Goal: Task Accomplishment & Management: Complete application form

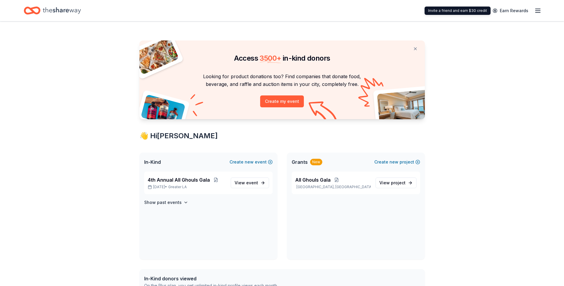
click at [537, 13] on icon "button" at bounding box center [537, 10] width 7 height 7
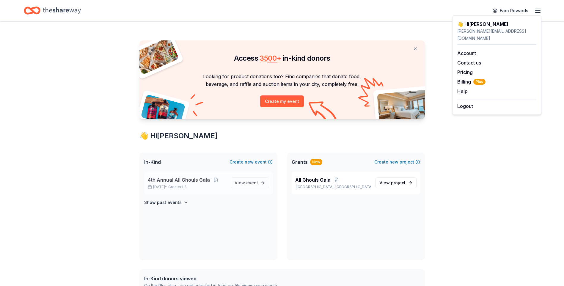
click at [175, 181] on span "4th Annual All Ghouls Gala" at bounding box center [179, 179] width 62 height 7
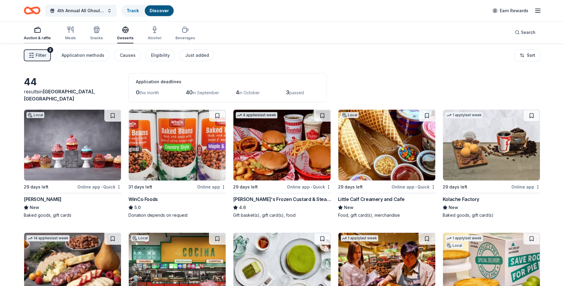
click at [29, 33] on div "button" at bounding box center [37, 29] width 27 height 7
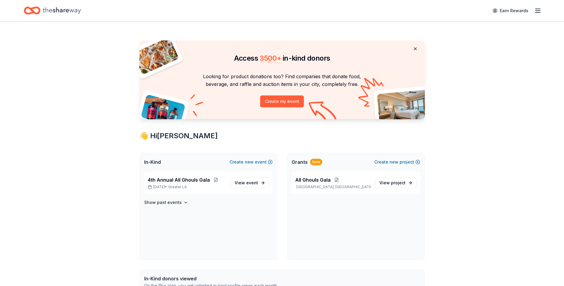
click at [414, 49] on button at bounding box center [415, 49] width 14 height 12
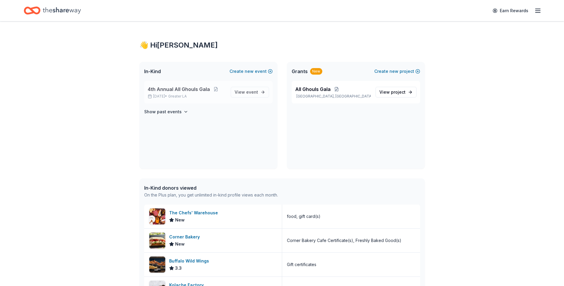
click at [191, 90] on span "4th Annual All Ghouls Gala" at bounding box center [179, 89] width 62 height 7
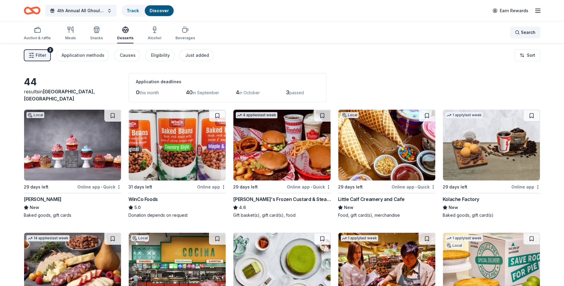
click at [528, 31] on span "Search" at bounding box center [527, 32] width 15 height 7
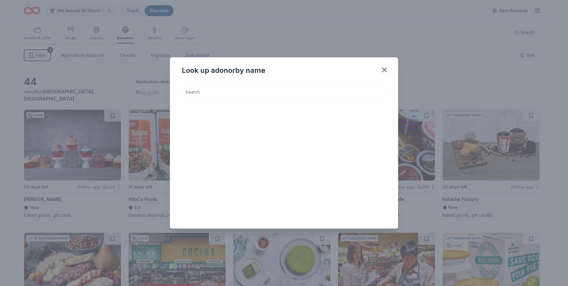
click at [324, 89] on input at bounding box center [284, 92] width 204 height 12
type input "malibu"
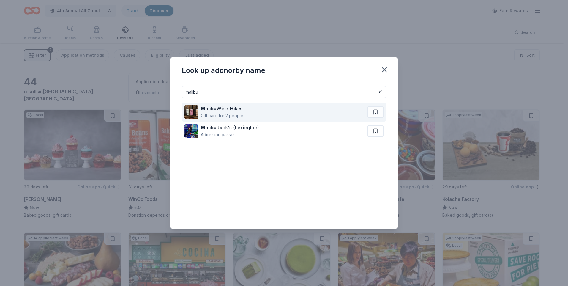
click at [235, 111] on strong "i" at bounding box center [233, 108] width 1 height 6
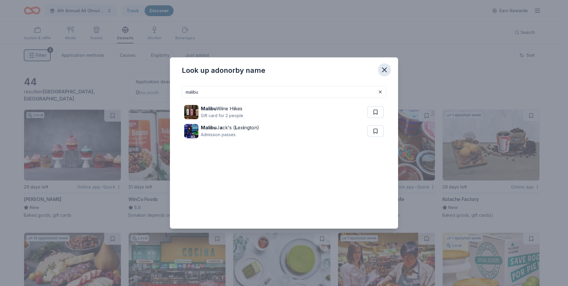
click at [387, 68] on icon "button" at bounding box center [384, 70] width 8 height 8
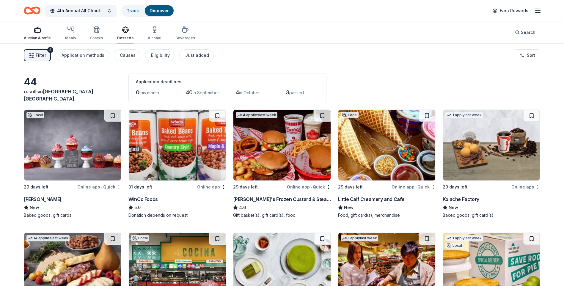
click at [36, 34] on div "Auction & raffle" at bounding box center [37, 33] width 27 height 14
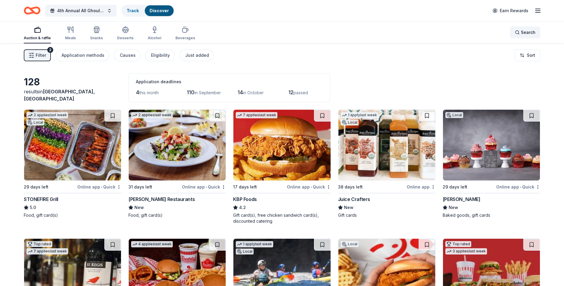
click at [530, 31] on span "Search" at bounding box center [527, 32] width 15 height 7
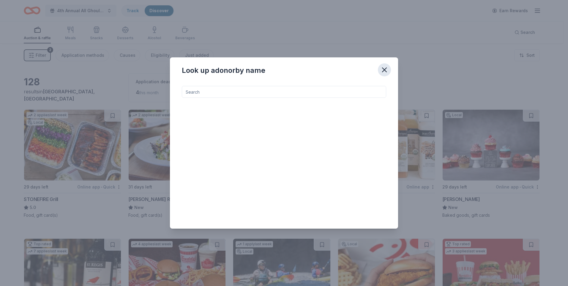
click at [388, 65] on button "button" at bounding box center [384, 69] width 13 height 13
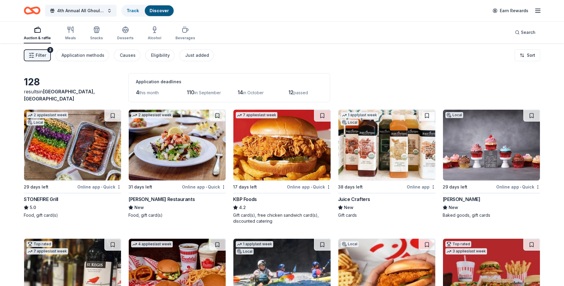
click at [39, 55] on span "Filter" at bounding box center [41, 55] width 10 height 7
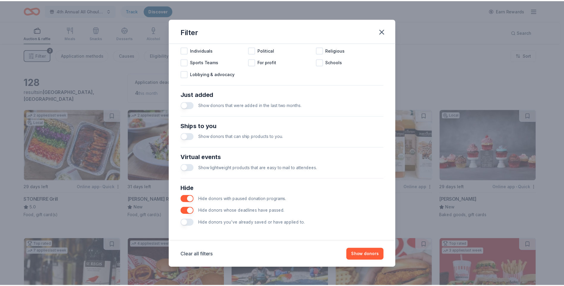
scroll to position [193, 0]
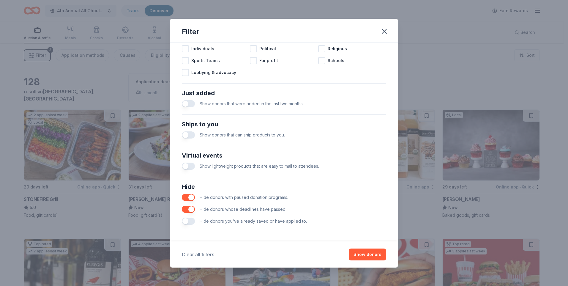
click at [205, 254] on button "Clear all filters" at bounding box center [198, 254] width 32 height 7
click at [372, 255] on button "Show 150 donors" at bounding box center [363, 254] width 45 height 12
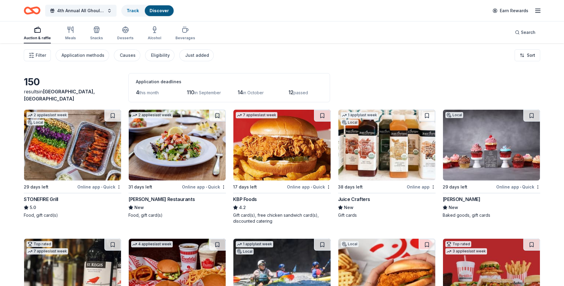
click at [40, 9] on icon "Home" at bounding box center [34, 10] width 9 height 6
click at [27, 9] on icon "Home" at bounding box center [32, 11] width 17 height 14
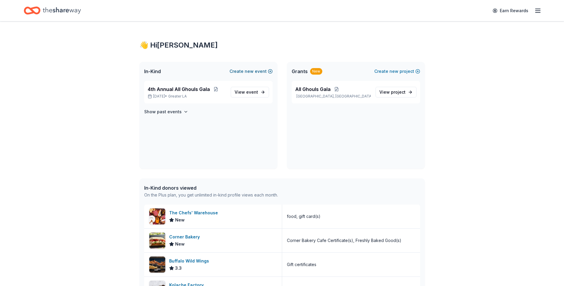
click at [253, 73] on span "new" at bounding box center [248, 71] width 9 height 7
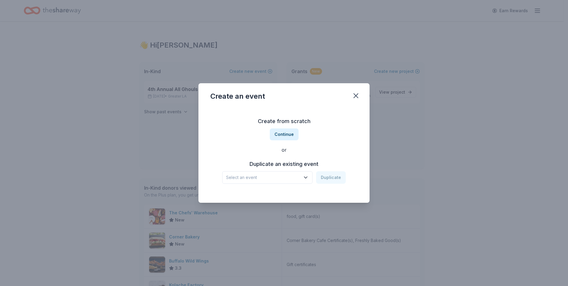
click at [305, 179] on icon "button" at bounding box center [306, 177] width 6 height 6
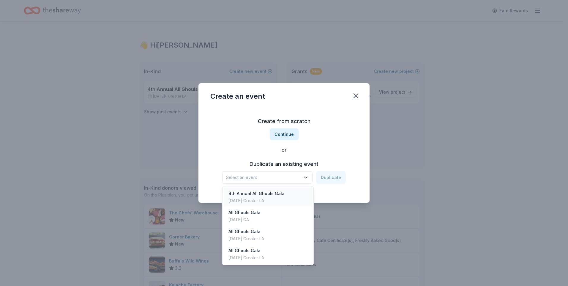
click at [289, 197] on div "4th Annual All Ghouls Gala Oct 25, 2025 · Greater LA" at bounding box center [268, 196] width 89 height 19
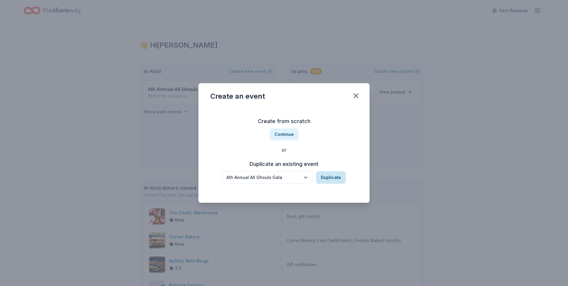
click at [337, 178] on button "Duplicate" at bounding box center [331, 177] width 30 height 12
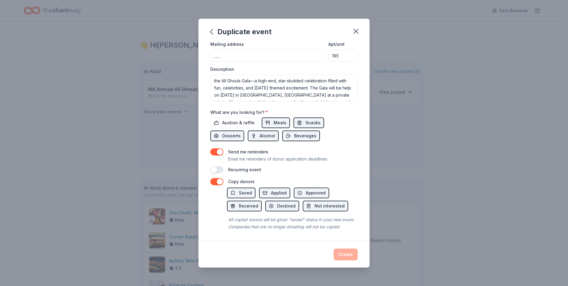
scroll to position [151, 0]
click at [232, 119] on span "Auction & raffle" at bounding box center [238, 122] width 32 height 7
click at [215, 148] on button "button" at bounding box center [216, 151] width 13 height 7
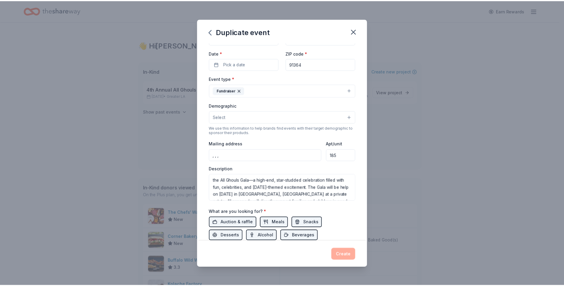
scroll to position [2, 0]
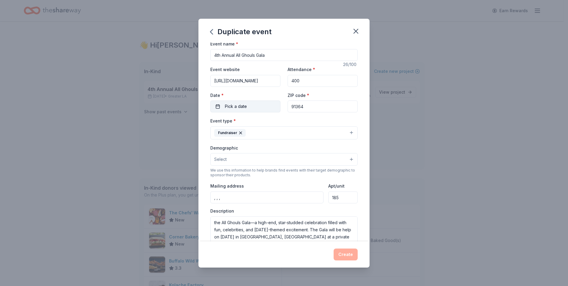
click at [239, 107] on span "Pick a date" at bounding box center [236, 106] width 22 height 7
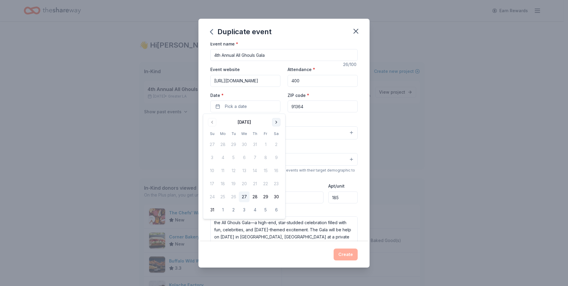
click at [276, 120] on button "Go to next month" at bounding box center [276, 122] width 8 height 8
click at [277, 186] on button "25" at bounding box center [276, 183] width 11 height 11
click at [352, 196] on input "185" at bounding box center [342, 197] width 29 height 12
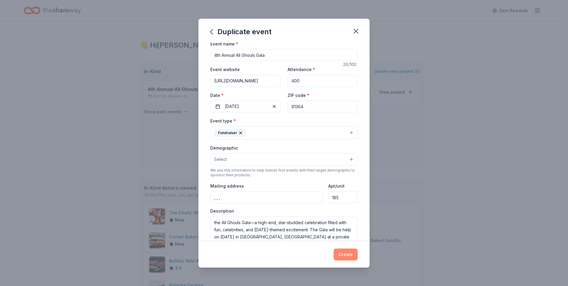
click at [348, 253] on button "Create" at bounding box center [346, 254] width 24 height 12
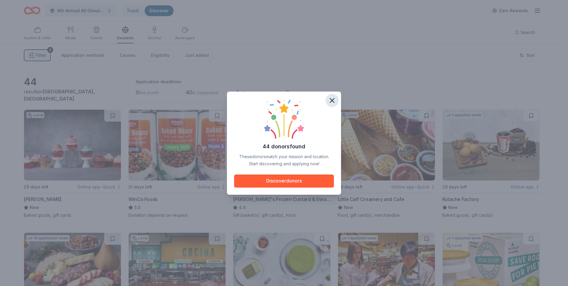
click at [331, 99] on icon "button" at bounding box center [332, 100] width 4 height 4
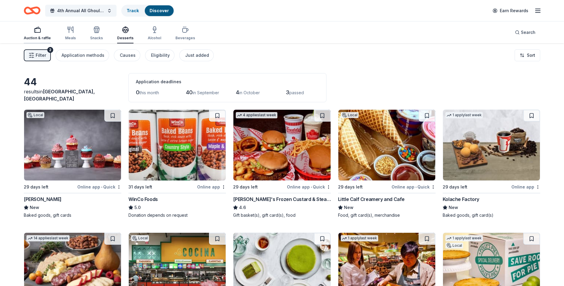
click at [42, 39] on div "Auction & raffle" at bounding box center [37, 38] width 27 height 5
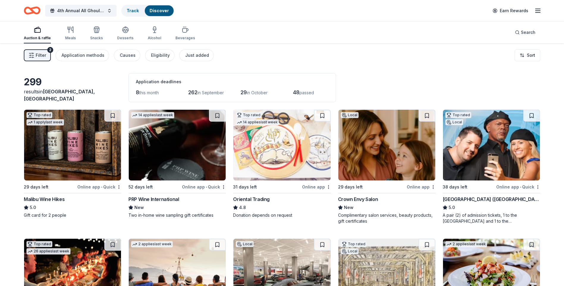
click at [271, 143] on img at bounding box center [281, 145] width 97 height 71
click at [387, 159] on img at bounding box center [386, 145] width 97 height 71
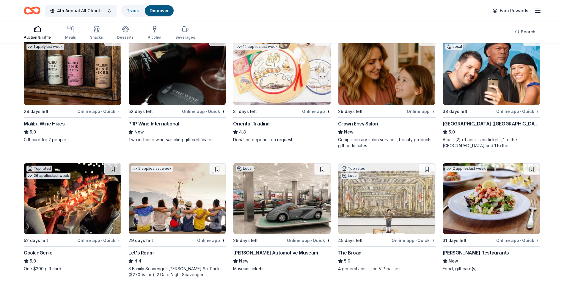
scroll to position [89, 0]
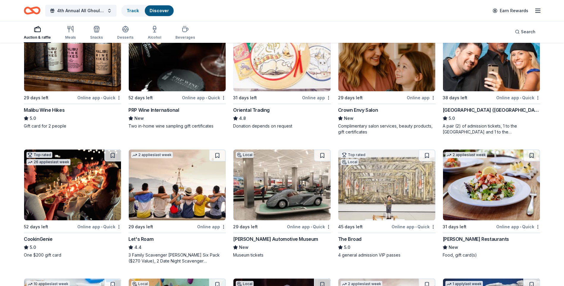
click at [61, 181] on img at bounding box center [72, 184] width 97 height 71
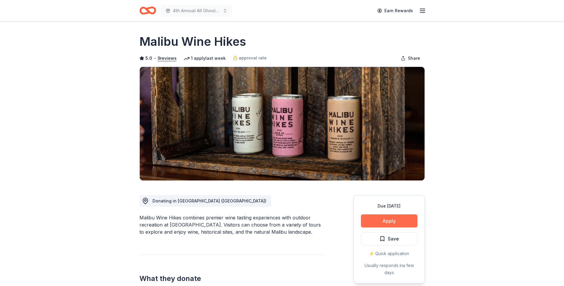
click at [397, 220] on button "Apply" at bounding box center [389, 220] width 56 height 13
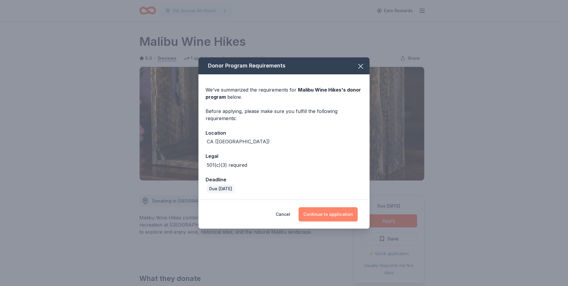
click at [336, 216] on button "Continue to application" at bounding box center [328, 214] width 59 height 14
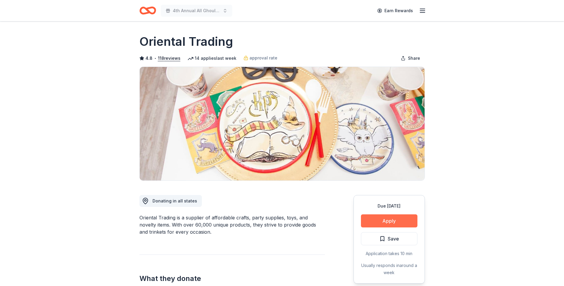
click at [397, 220] on button "Apply" at bounding box center [389, 220] width 56 height 13
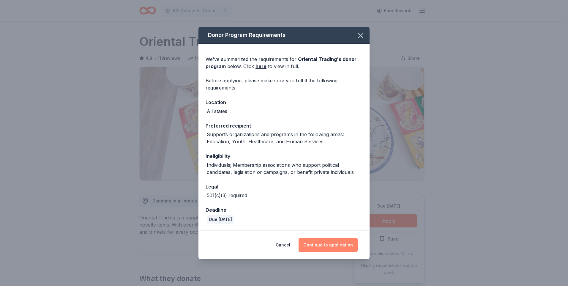
click at [329, 244] on button "Continue to application" at bounding box center [328, 245] width 59 height 14
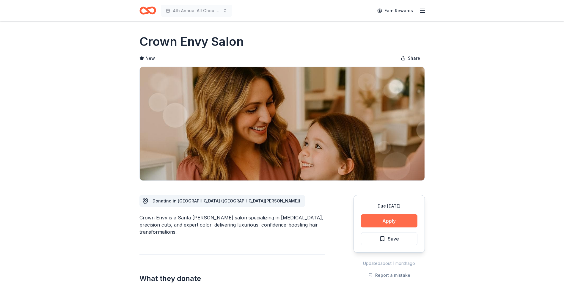
click at [387, 220] on button "Apply" at bounding box center [389, 220] width 56 height 13
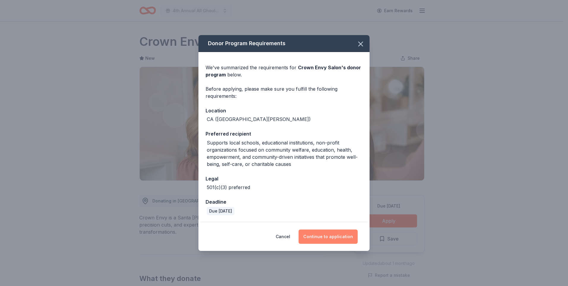
click at [340, 233] on button "Continue to application" at bounding box center [328, 236] width 59 height 14
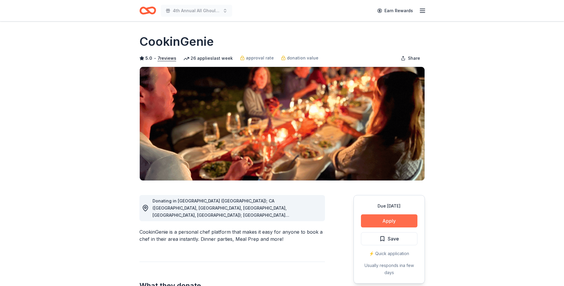
click at [389, 221] on button "Apply" at bounding box center [389, 220] width 56 height 13
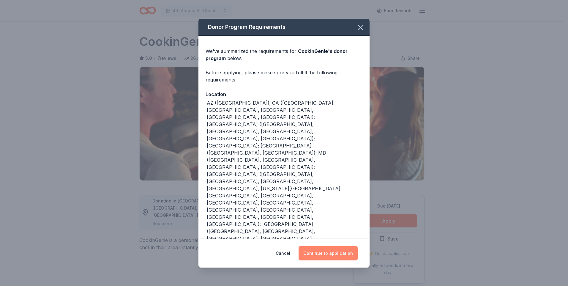
click at [320, 252] on button "Continue to application" at bounding box center [328, 253] width 59 height 14
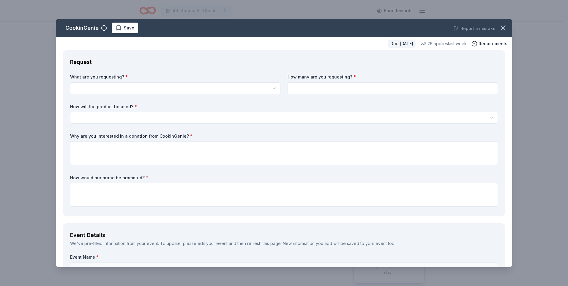
click at [156, 88] on html "4th Annual All Ghouls Gala Earn Rewards Due in 52 days Share CookinGenie 5.0 • …" at bounding box center [284, 143] width 568 height 286
select select "One $200 gift card"
click at [315, 89] on input at bounding box center [393, 88] width 210 height 12
type input "1"
click at [257, 115] on html "4th Annual All Ghouls Gala Earn Rewards Due in 52 days Share CookinGenie 5.0 • …" at bounding box center [284, 143] width 568 height 286
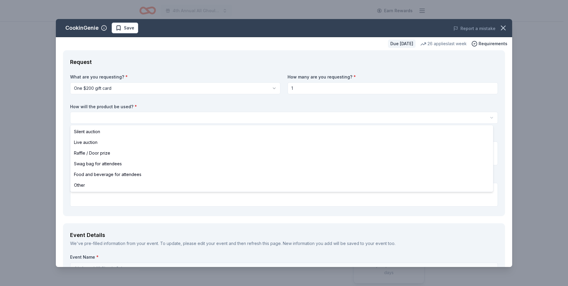
select select "silentAuction"
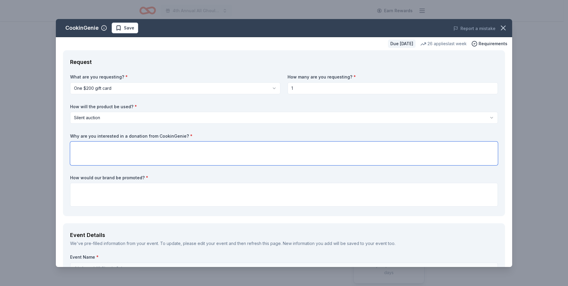
click at [173, 147] on textarea at bounding box center [284, 153] width 428 height 24
click at [159, 150] on textarea "The 4th Annual All Ghouls Gala" at bounding box center [284, 153] width 428 height 24
paste textarea "a high-end, star-studded celebration filled with fun, celebrities, and Hallowee…"
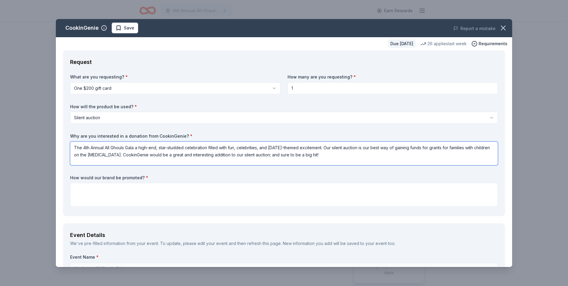
type textarea "The 4th Annual All Ghouls Gala a high-end, star-studded celebration filled with…"
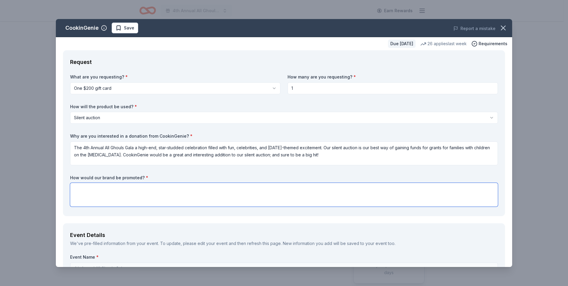
click at [165, 192] on textarea at bounding box center [284, 195] width 428 height 24
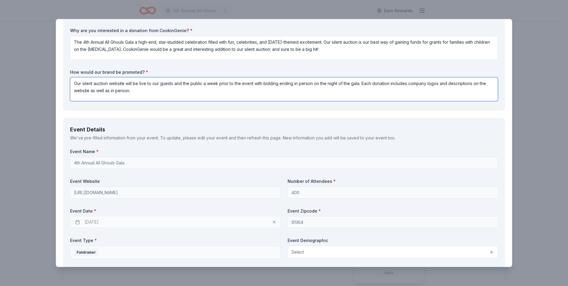
scroll to position [119, 0]
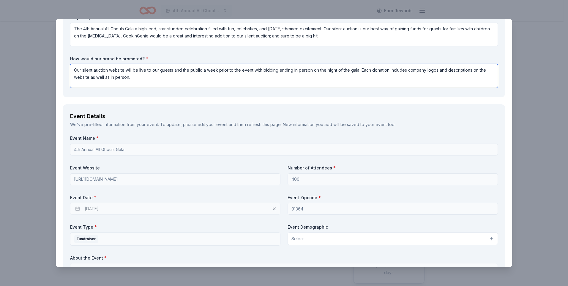
type textarea "Our silent auction website will be live to our guests and the public a week pri…"
click at [231, 209] on div "10/24/2025" at bounding box center [175, 209] width 210 height 12
click at [272, 208] on div "10/24/2025" at bounding box center [175, 209] width 210 height 12
click at [222, 207] on div "10/24/2025" at bounding box center [175, 209] width 210 height 12
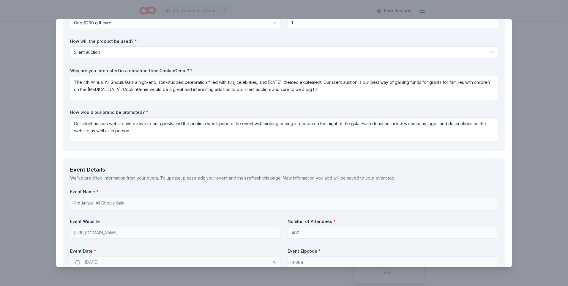
scroll to position [0, 0]
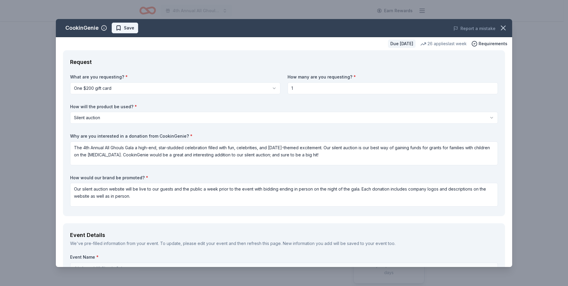
click at [131, 26] on span "Save" at bounding box center [129, 27] width 10 height 7
click at [499, 29] on icon "button" at bounding box center [503, 28] width 8 height 8
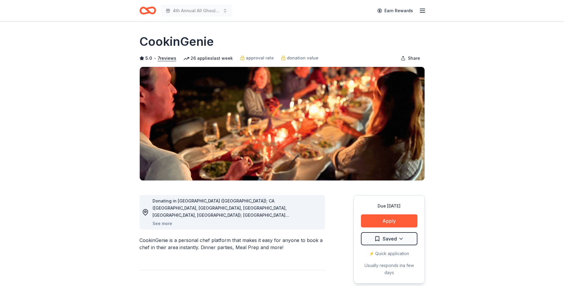
click at [143, 9] on icon "Home" at bounding box center [147, 11] width 17 height 14
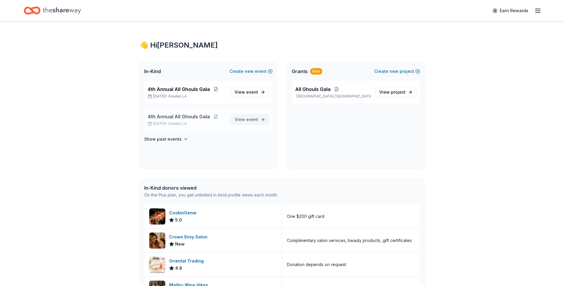
click at [251, 121] on span "event" at bounding box center [252, 119] width 12 height 5
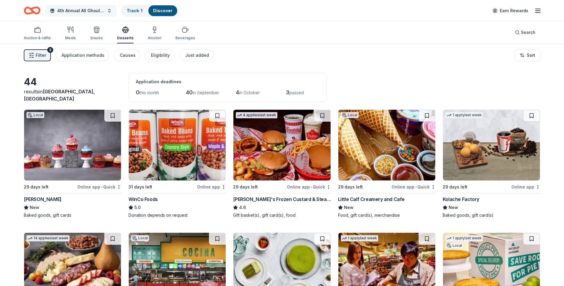
click at [93, 10] on span "4th Annual All Ghouls Gala" at bounding box center [81, 10] width 48 height 7
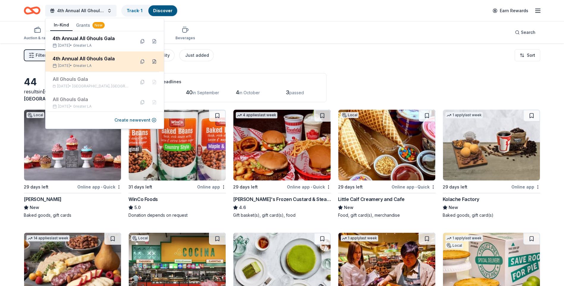
click at [150, 61] on button at bounding box center [154, 62] width 10 height 10
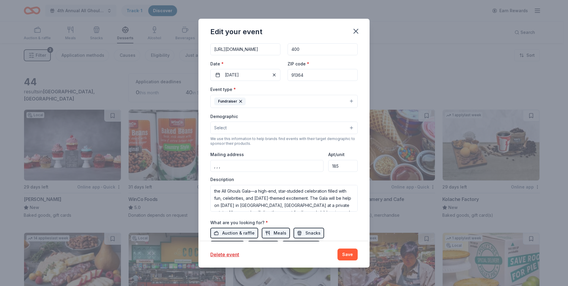
scroll to position [89, 0]
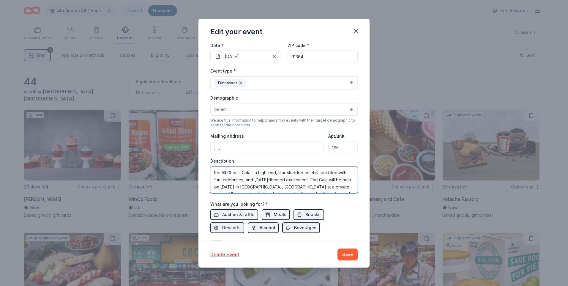
click at [215, 172] on textarea "the All Ghouls Gala—a high-end, star-studded celebration filled with fun, celeb…" at bounding box center [283, 179] width 147 height 27
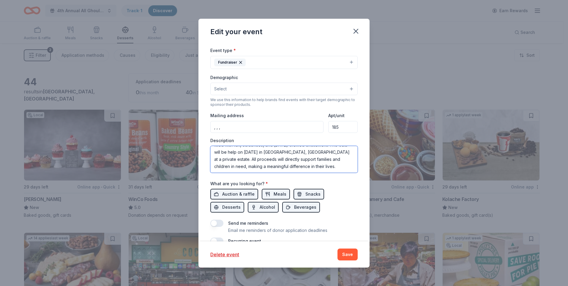
scroll to position [122, 0]
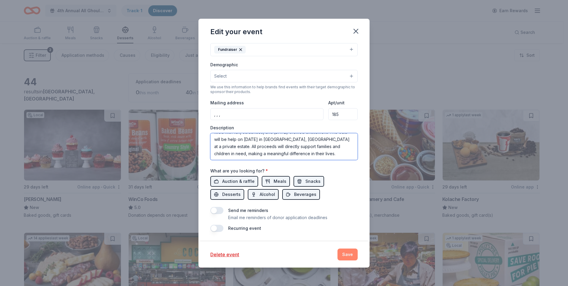
type textarea "The 4th Annual All Ghouls Gala—a high-end, star-studded celebration filled with…"
click at [348, 255] on button "Save" at bounding box center [347, 254] width 20 height 12
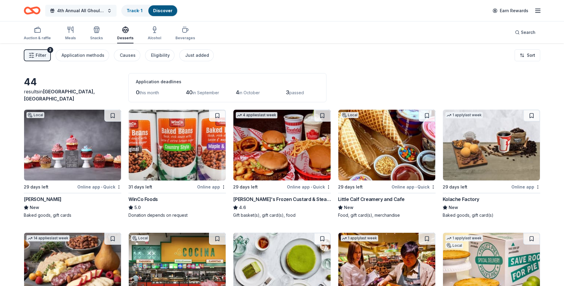
click at [99, 10] on span "4th Annual All Ghouls Gala" at bounding box center [81, 10] width 48 height 7
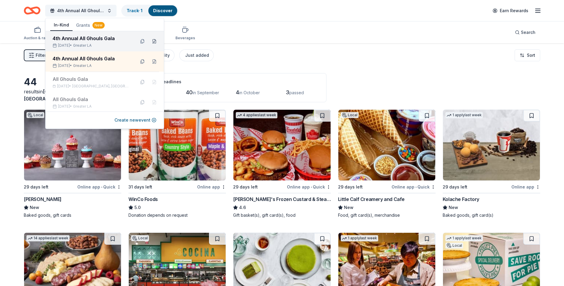
click at [150, 41] on button at bounding box center [154, 42] width 10 height 10
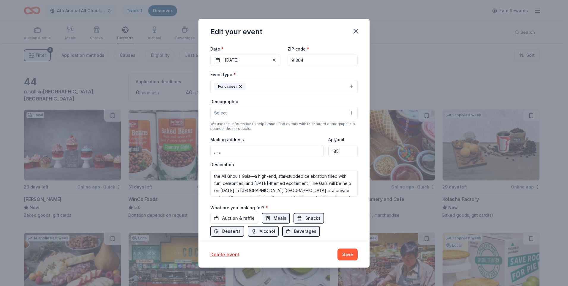
scroll to position [119, 0]
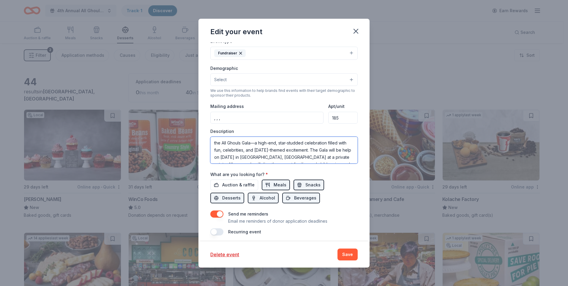
click at [216, 143] on textarea "the All Ghouls Gala—a high-end, star-studded celebration filled with fun, celeb…" at bounding box center [283, 150] width 147 height 27
type textarea "The 4th Annual All Ghouls Gala—a high-end, star-studded celebration filled with…"
click at [241, 186] on span "Auction & raffle" at bounding box center [238, 184] width 32 height 7
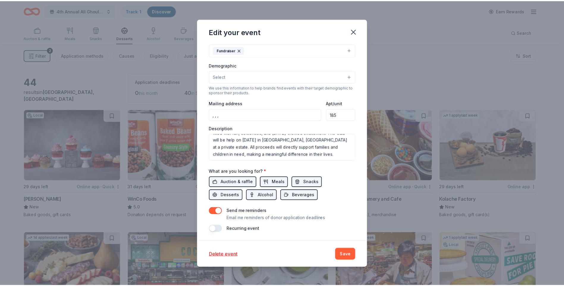
scroll to position [122, 0]
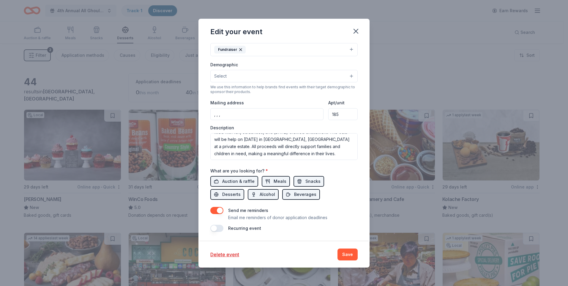
click at [214, 209] on button "button" at bounding box center [216, 210] width 13 height 7
click at [345, 251] on button "Save" at bounding box center [347, 254] width 20 height 12
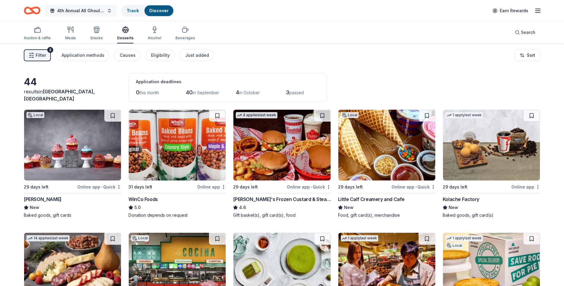
click at [94, 10] on span "4th Annual All Ghouls Gala" at bounding box center [81, 10] width 48 height 7
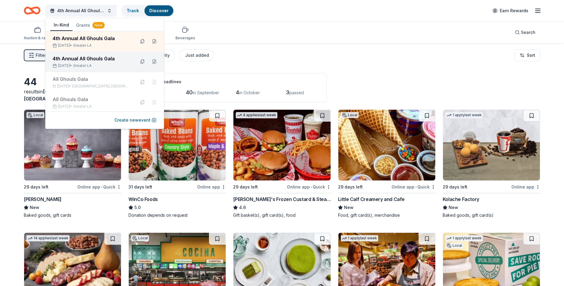
click at [100, 60] on div "4th Annual All Ghouls Gala" at bounding box center [92, 58] width 78 height 7
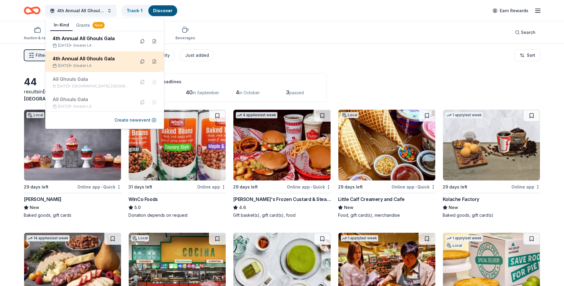
click at [118, 61] on div "4th Annual All Ghouls Gala" at bounding box center [92, 58] width 78 height 7
click at [164, 9] on link "Discover" at bounding box center [162, 10] width 19 height 5
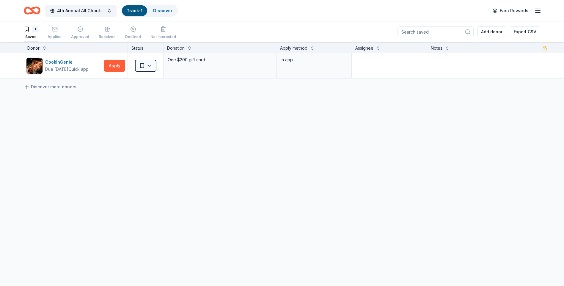
click at [536, 12] on line "button" at bounding box center [537, 12] width 5 height 0
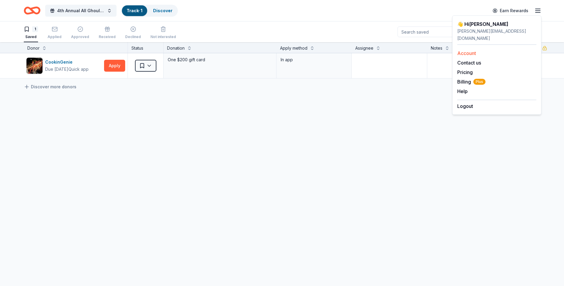
click at [463, 50] on link "Account" at bounding box center [466, 53] width 19 height 6
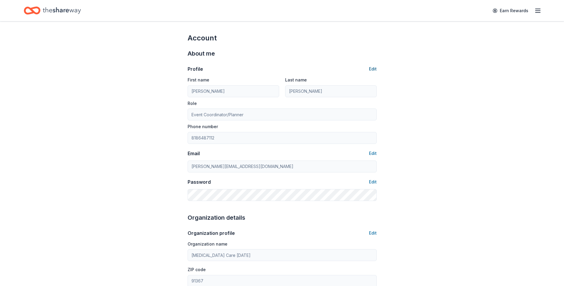
click at [372, 68] on button "Edit" at bounding box center [373, 68] width 8 height 7
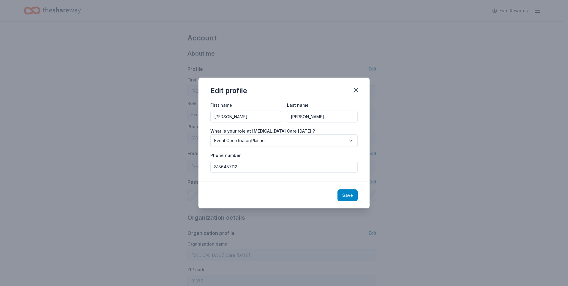
click at [352, 195] on button "Save" at bounding box center [347, 195] width 20 height 12
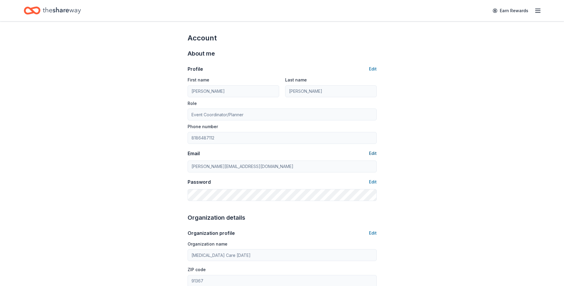
click at [373, 151] on button "Edit" at bounding box center [373, 153] width 8 height 7
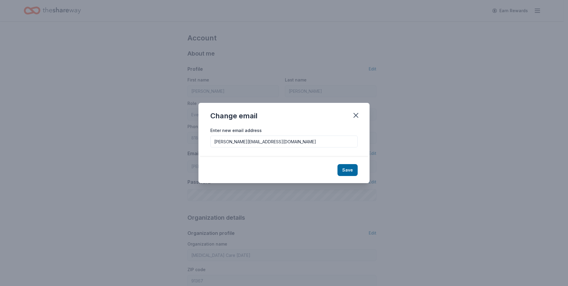
drag, startPoint x: 288, startPoint y: 141, endPoint x: 209, endPoint y: 139, distance: 78.5
click at [209, 139] on div "Enter new email address s.tweddell@centerforautism.com" at bounding box center [283, 142] width 171 height 31
type input "sarah@act-today.org"
drag, startPoint x: 284, startPoint y: 118, endPoint x: 300, endPoint y: 122, distance: 16.4
click at [284, 118] on div "Change email" at bounding box center [283, 115] width 171 height 24
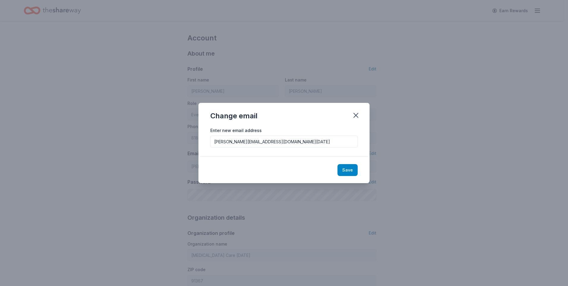
click at [347, 170] on button "Save" at bounding box center [347, 170] width 20 height 12
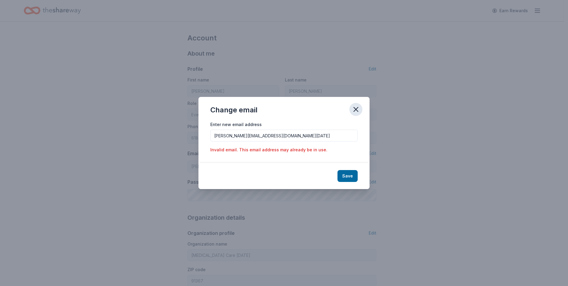
click at [358, 108] on icon "button" at bounding box center [356, 109] width 8 height 8
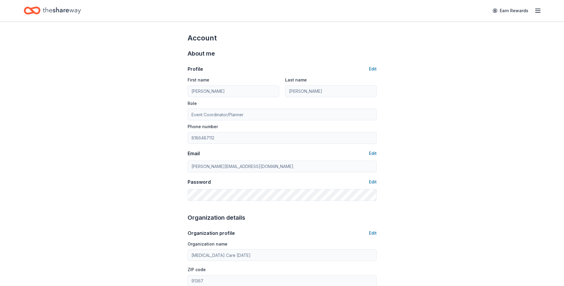
click at [37, 10] on icon "Home" at bounding box center [32, 11] width 17 height 14
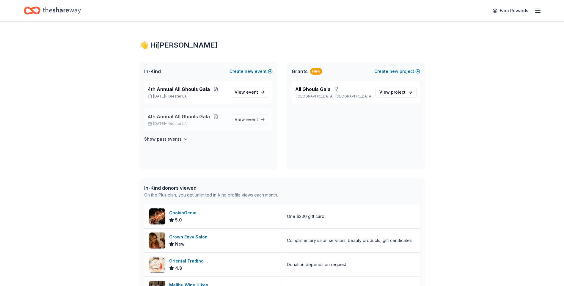
click at [171, 115] on span "4th Annual All Ghouls Gala" at bounding box center [179, 116] width 62 height 7
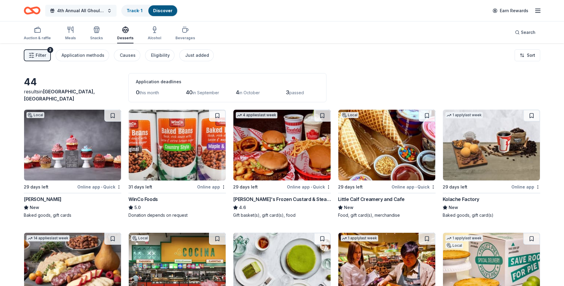
click at [100, 8] on span "4th Annual All Ghouls Gala" at bounding box center [81, 10] width 48 height 7
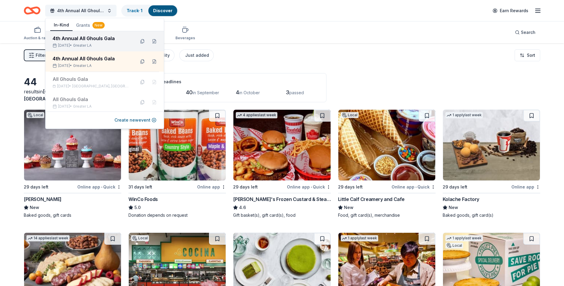
click at [101, 40] on div "4th Annual All Ghouls Gala" at bounding box center [92, 38] width 78 height 7
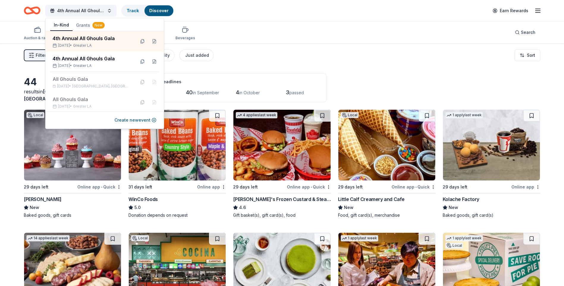
click at [217, 17] on div "4th Annual All Ghouls Gala Track Discover Earn Rewards" at bounding box center [282, 11] width 516 height 14
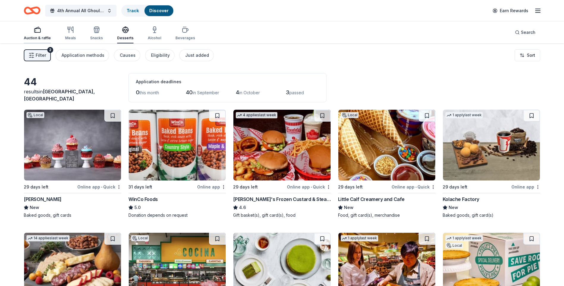
click at [37, 31] on icon "button" at bounding box center [37, 29] width 7 height 7
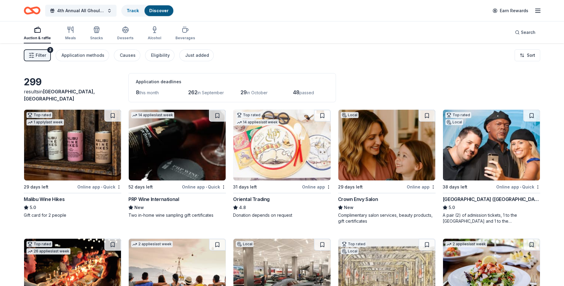
click at [33, 13] on icon "Home" at bounding box center [29, 10] width 9 height 6
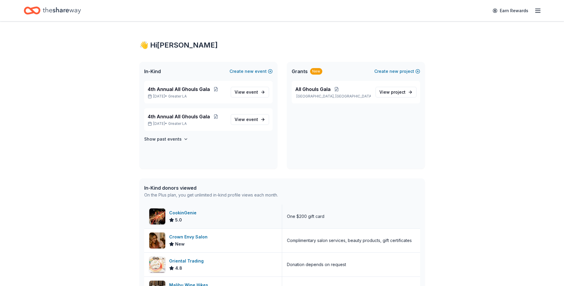
click at [187, 214] on div "CookinGenie" at bounding box center [184, 212] width 30 height 7
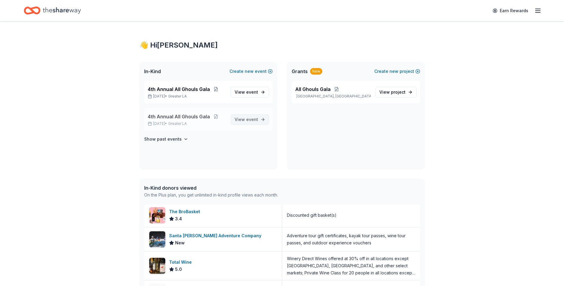
click at [248, 120] on span "event" at bounding box center [252, 119] width 12 height 5
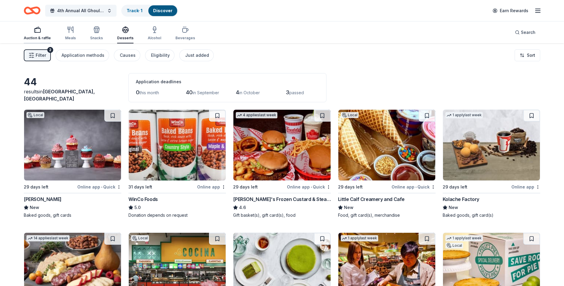
click at [37, 34] on div "Auction & raffle" at bounding box center [37, 33] width 27 height 14
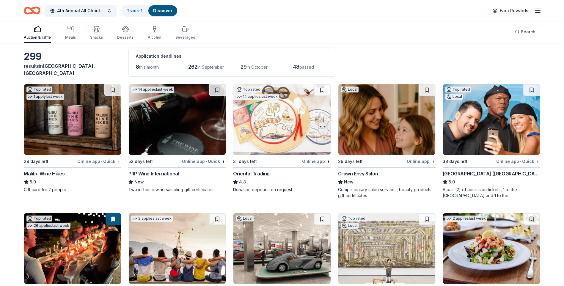
scroll to position [119, 0]
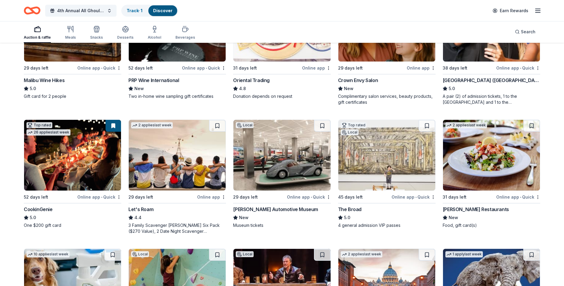
click at [184, 161] on img at bounding box center [177, 155] width 97 height 71
click at [300, 159] on img at bounding box center [281, 155] width 97 height 71
click at [384, 139] on img at bounding box center [386, 155] width 97 height 71
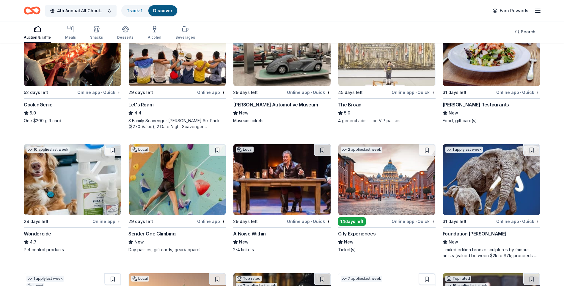
scroll to position [238, 0]
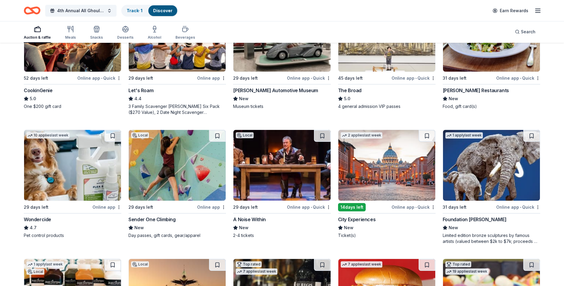
click at [91, 167] on img at bounding box center [72, 165] width 97 height 71
click at [171, 177] on img at bounding box center [177, 165] width 97 height 71
click at [384, 158] on img at bounding box center [386, 165] width 97 height 71
click at [483, 164] on img at bounding box center [491, 165] width 97 height 71
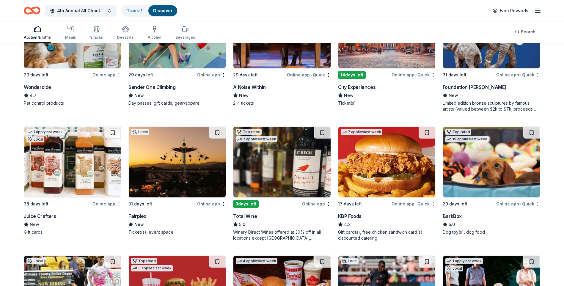
scroll to position [386, 0]
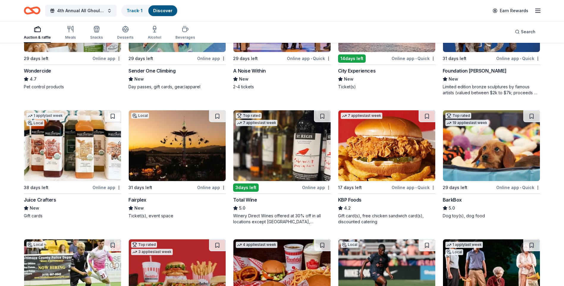
click at [170, 148] on img at bounding box center [177, 145] width 97 height 71
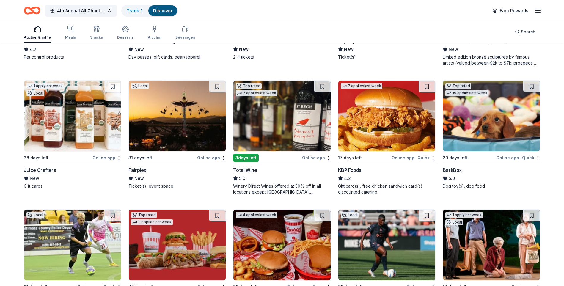
click at [503, 117] on img at bounding box center [491, 116] width 97 height 71
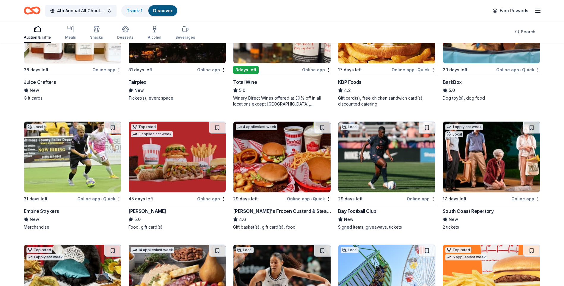
scroll to position [505, 0]
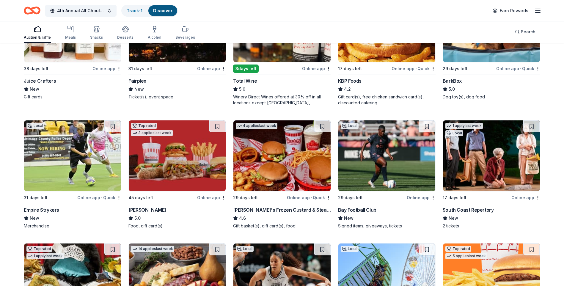
click at [78, 162] on img at bounding box center [72, 155] width 97 height 71
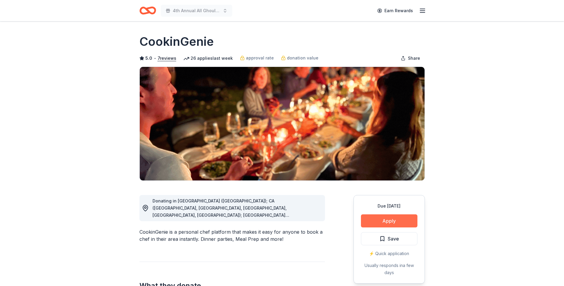
click at [397, 217] on button "Apply" at bounding box center [389, 220] width 56 height 13
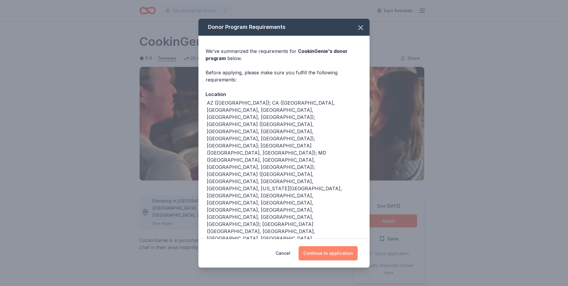
click at [346, 253] on button "Continue to application" at bounding box center [328, 253] width 59 height 14
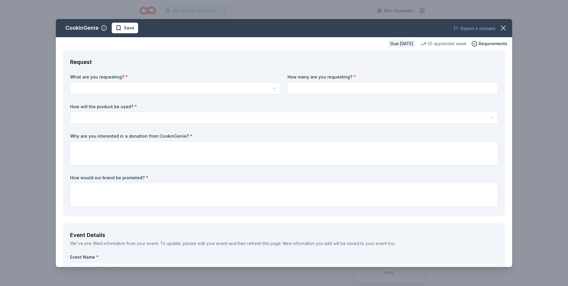
click at [500, 26] on icon "button" at bounding box center [503, 28] width 8 height 8
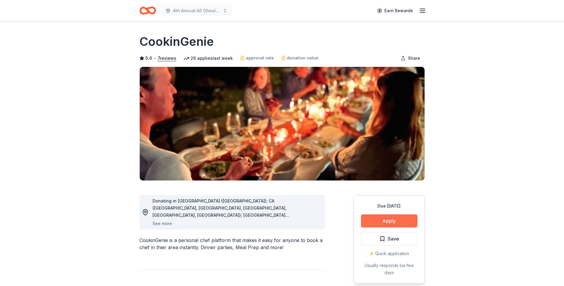
click at [399, 221] on button "Apply" at bounding box center [389, 220] width 56 height 13
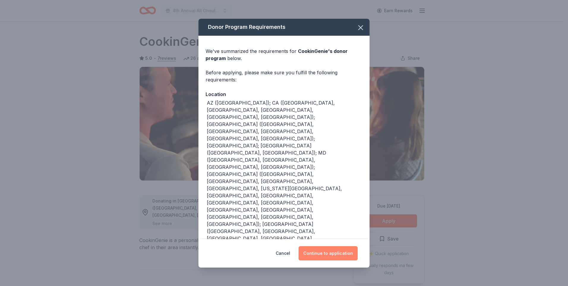
click at [335, 253] on button "Continue to application" at bounding box center [328, 253] width 59 height 14
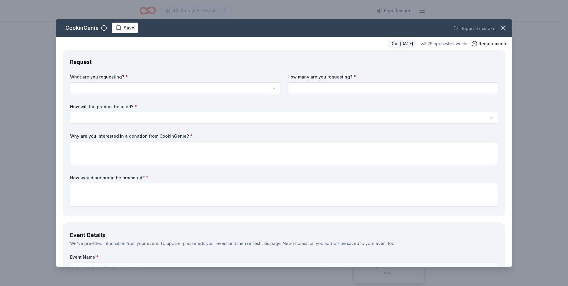
click at [203, 86] on html "4th Annual All Ghouls Gala Earn Rewards Due in 52 days Share CookinGenie 5.0 • …" at bounding box center [284, 143] width 568 height 286
select select "One $200 gift card"
click at [327, 91] on input at bounding box center [393, 88] width 210 height 12
type input "1"
click at [242, 121] on html "4th Annual All Ghouls Gala Earn Rewards Due in 52 days Share CookinGenie 5.0 • …" at bounding box center [284, 143] width 568 height 286
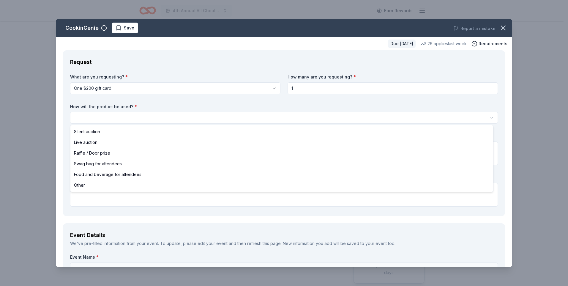
select select "silentAuction"
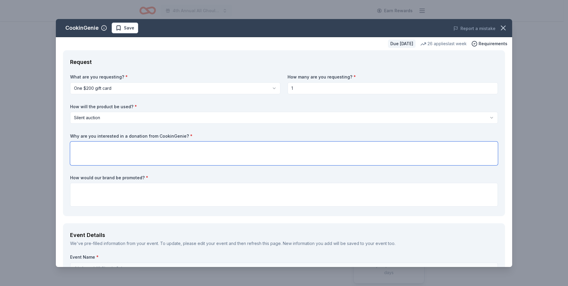
click at [190, 145] on textarea at bounding box center [284, 153] width 428 height 24
click at [149, 153] on textarea at bounding box center [284, 153] width 428 height 24
click at [163, 148] on textarea "The 4th Annual All Ghouls Gala" at bounding box center [284, 153] width 428 height 24
paste textarea "a high-end, star-studded celebration filled with fun, celebrities, and Hallowee…"
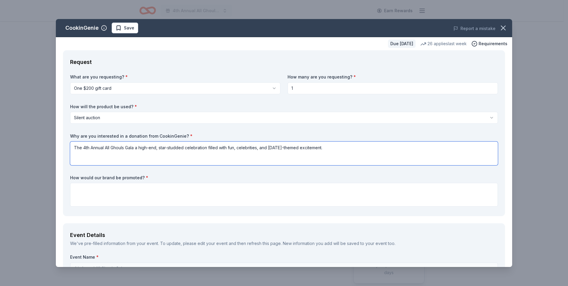
click at [135, 146] on textarea "The 4th Annual All Ghouls Gala a high-end, star-studded celebration filled with…" at bounding box center [284, 153] width 428 height 24
click at [345, 150] on textarea "The 4th Annual All Ghouls Gala is a high-end, star-studded celebration filled w…" at bounding box center [284, 153] width 428 height 24
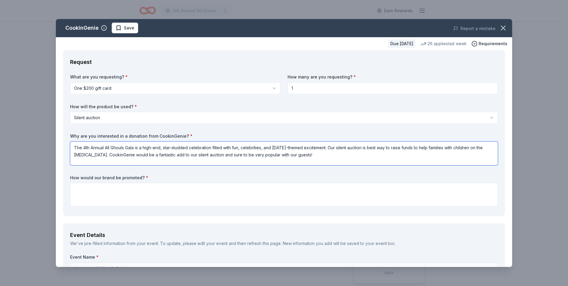
type textarea "The 4th Annual All Ghouls Gala is a high-end, star-studded celebration filled w…"
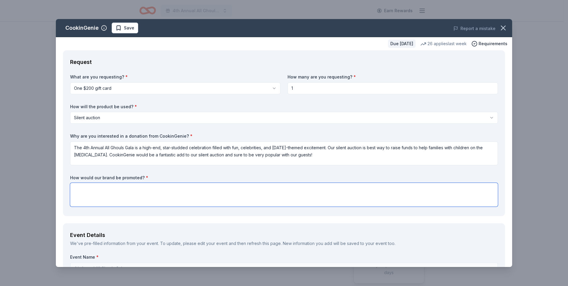
click at [245, 190] on textarea at bounding box center [284, 195] width 428 height 24
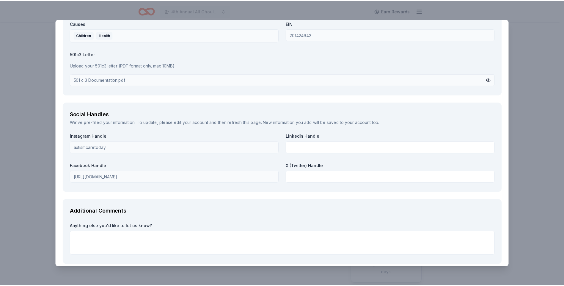
scroll to position [630, 0]
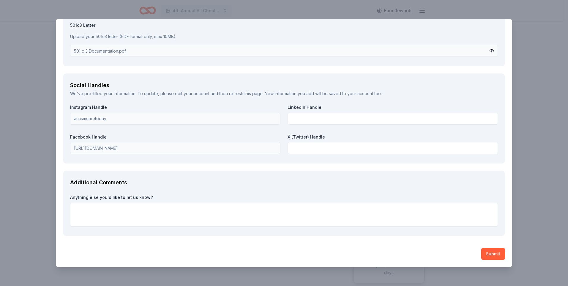
type textarea "Our silent auction website will be live to guests and the public a week prior t…"
paste textarea "Thank you for considering our request. We look forward to the opportunity to co…"
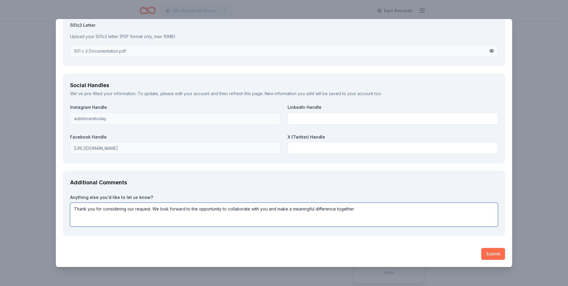
type textarea "Thank you for considering our request. We look forward to the opportunity to co…"
click at [491, 251] on button "Submit" at bounding box center [493, 254] width 24 height 12
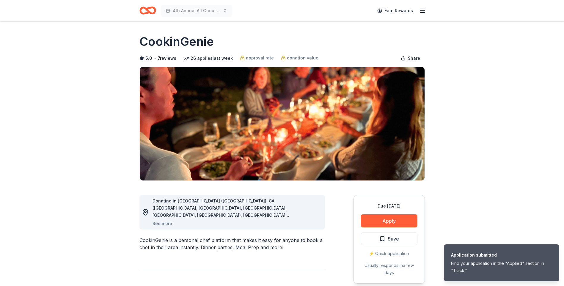
scroll to position [0, 0]
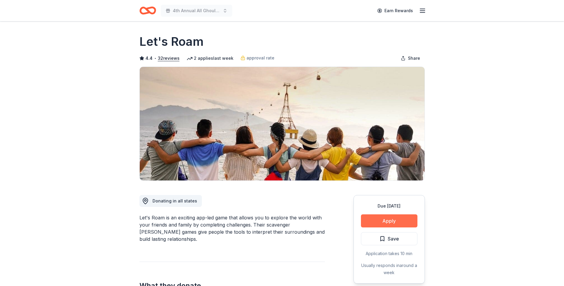
click at [396, 218] on button "Apply" at bounding box center [389, 220] width 56 height 13
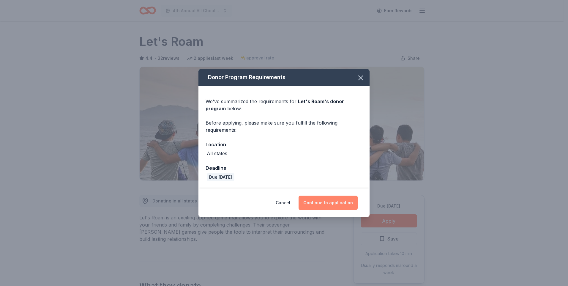
click at [343, 201] on button "Continue to application" at bounding box center [328, 202] width 59 height 14
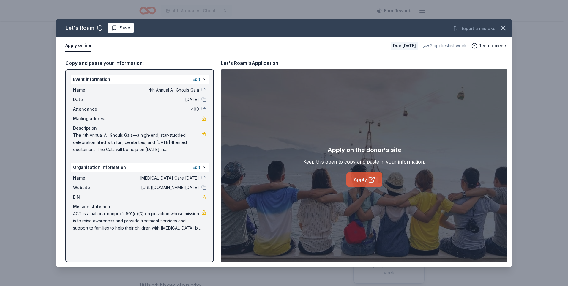
click at [364, 178] on link "Apply" at bounding box center [364, 179] width 36 height 14
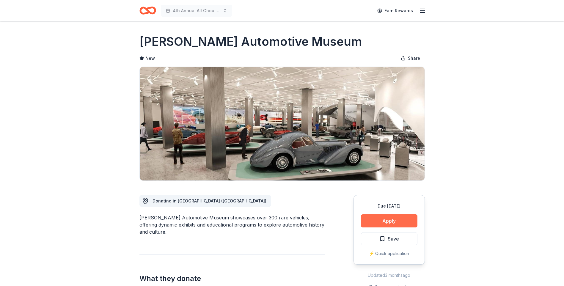
click at [386, 223] on button "Apply" at bounding box center [389, 220] width 56 height 13
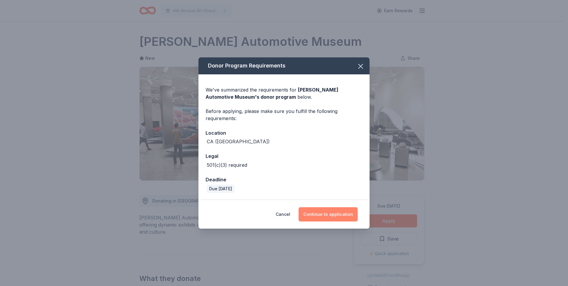
click at [340, 213] on button "Continue to application" at bounding box center [328, 214] width 59 height 14
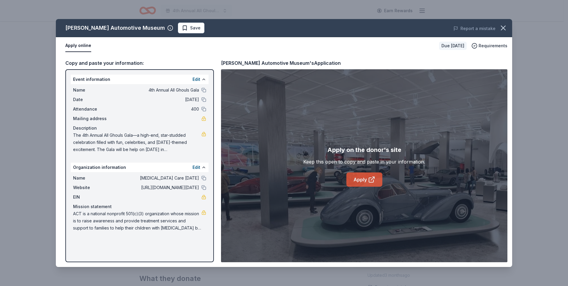
click at [355, 177] on link "Apply" at bounding box center [364, 179] width 36 height 14
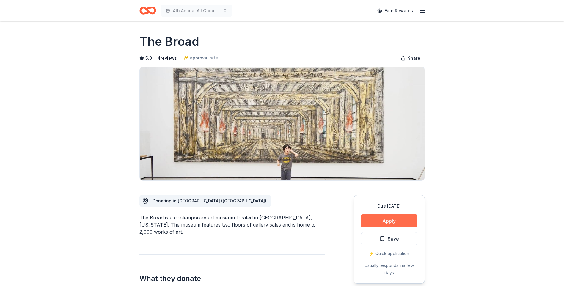
click at [391, 221] on button "Apply" at bounding box center [389, 220] width 56 height 13
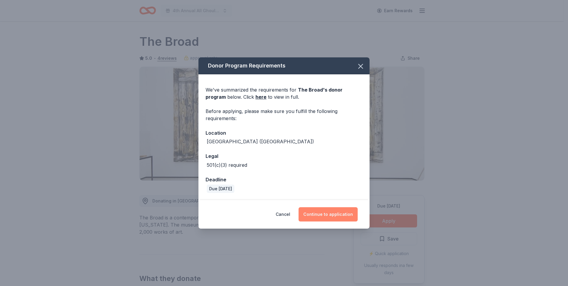
click at [320, 215] on button "Continue to application" at bounding box center [328, 214] width 59 height 14
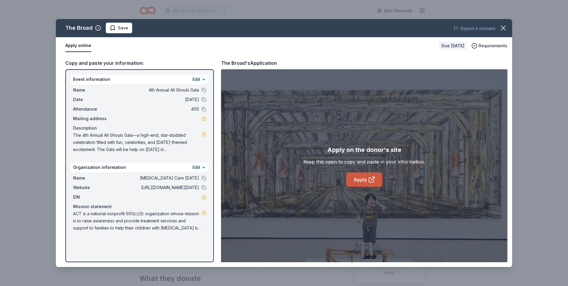
click at [367, 179] on link "Apply" at bounding box center [364, 179] width 36 height 14
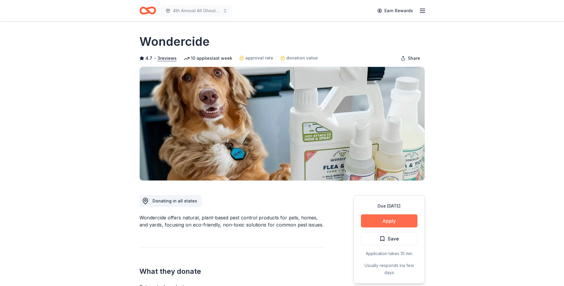
click at [392, 220] on button "Apply" at bounding box center [389, 220] width 56 height 13
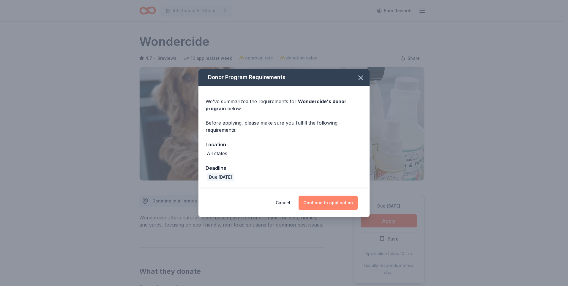
click at [337, 201] on button "Continue to application" at bounding box center [328, 202] width 59 height 14
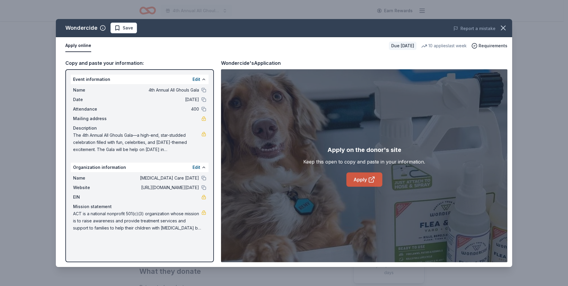
click at [356, 180] on link "Apply" at bounding box center [364, 179] width 36 height 14
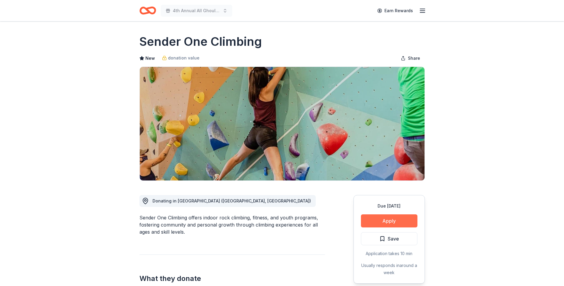
click at [390, 219] on button "Apply" at bounding box center [389, 220] width 56 height 13
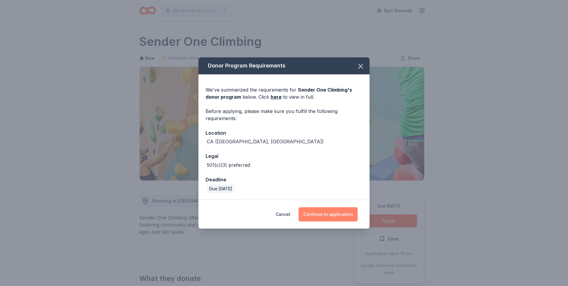
click at [339, 213] on button "Continue to application" at bounding box center [328, 214] width 59 height 14
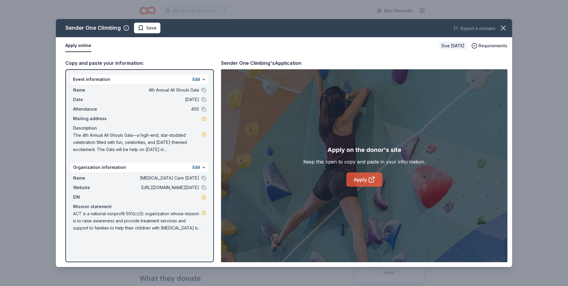
click at [365, 179] on link "Apply" at bounding box center [364, 179] width 36 height 14
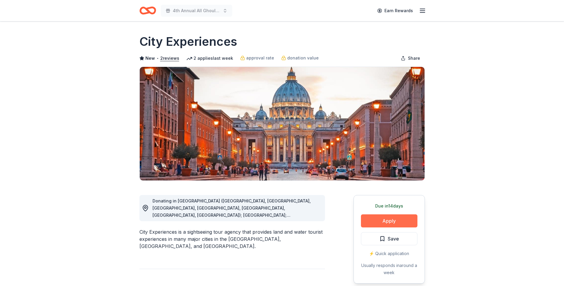
click at [386, 219] on button "Apply" at bounding box center [389, 220] width 56 height 13
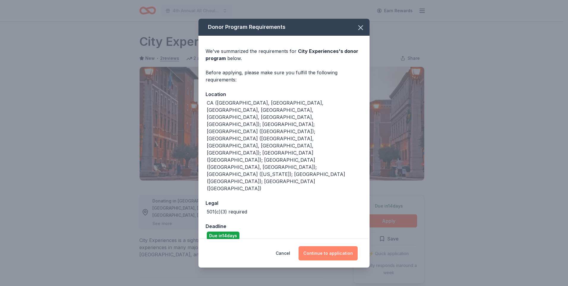
click at [336, 246] on button "Continue to application" at bounding box center [328, 253] width 59 height 14
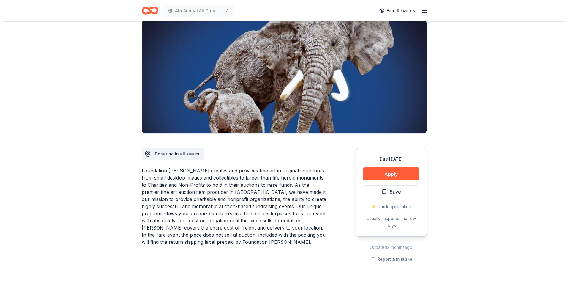
scroll to position [89, 0]
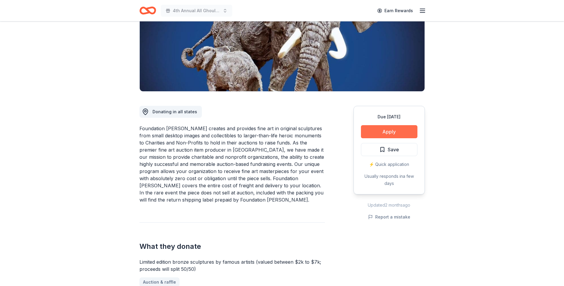
click at [399, 133] on button "Apply" at bounding box center [389, 131] width 56 height 13
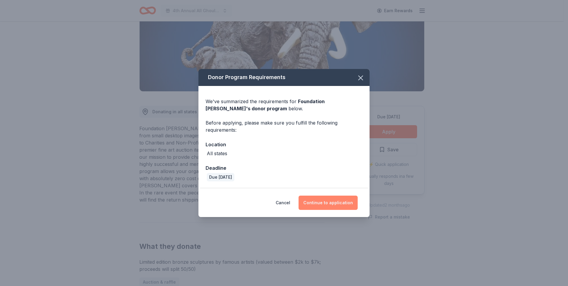
click at [336, 198] on button "Continue to application" at bounding box center [328, 202] width 59 height 14
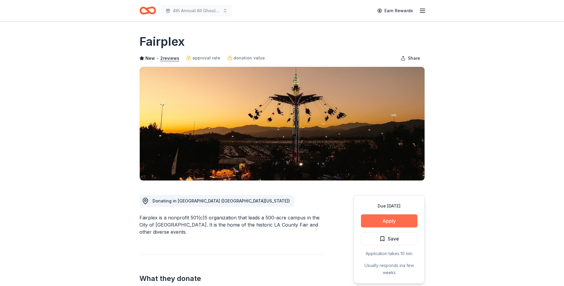
click at [386, 218] on button "Apply" at bounding box center [389, 220] width 56 height 13
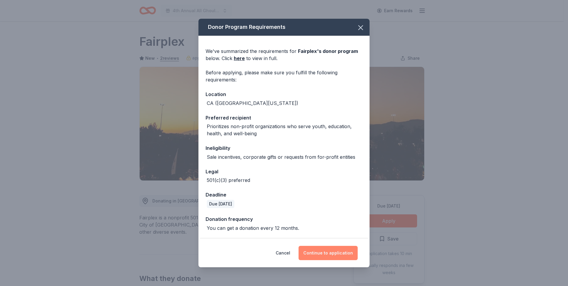
click at [323, 249] on button "Continue to application" at bounding box center [328, 253] width 59 height 14
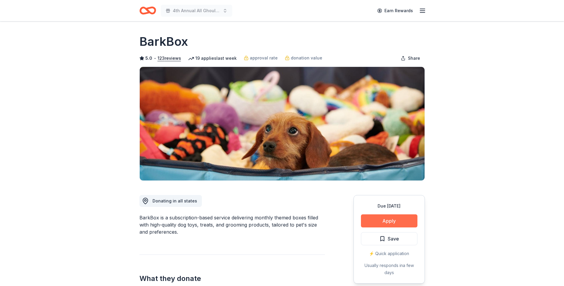
click at [396, 217] on button "Apply" at bounding box center [389, 220] width 56 height 13
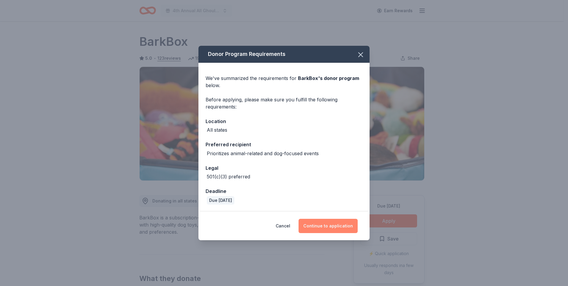
click at [327, 220] on button "Continue to application" at bounding box center [328, 226] width 59 height 14
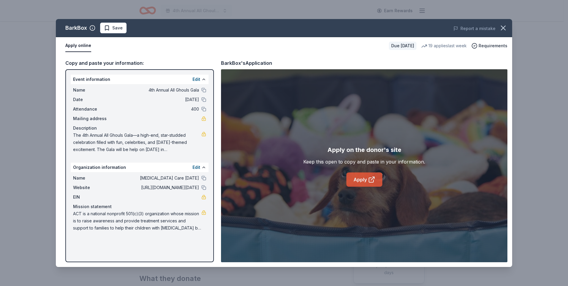
click at [362, 180] on link "Apply" at bounding box center [364, 179] width 36 height 14
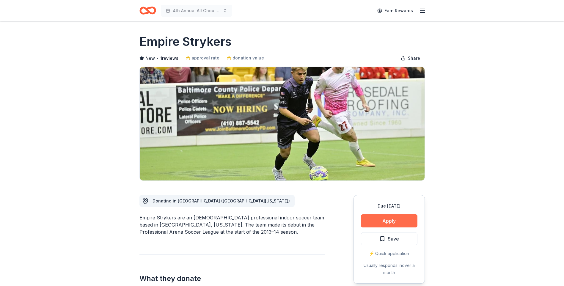
click at [405, 221] on button "Apply" at bounding box center [389, 220] width 56 height 13
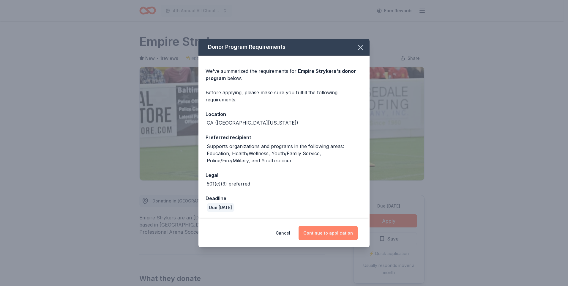
click at [340, 230] on button "Continue to application" at bounding box center [328, 233] width 59 height 14
